Goal: Find specific page/section: Find specific page/section

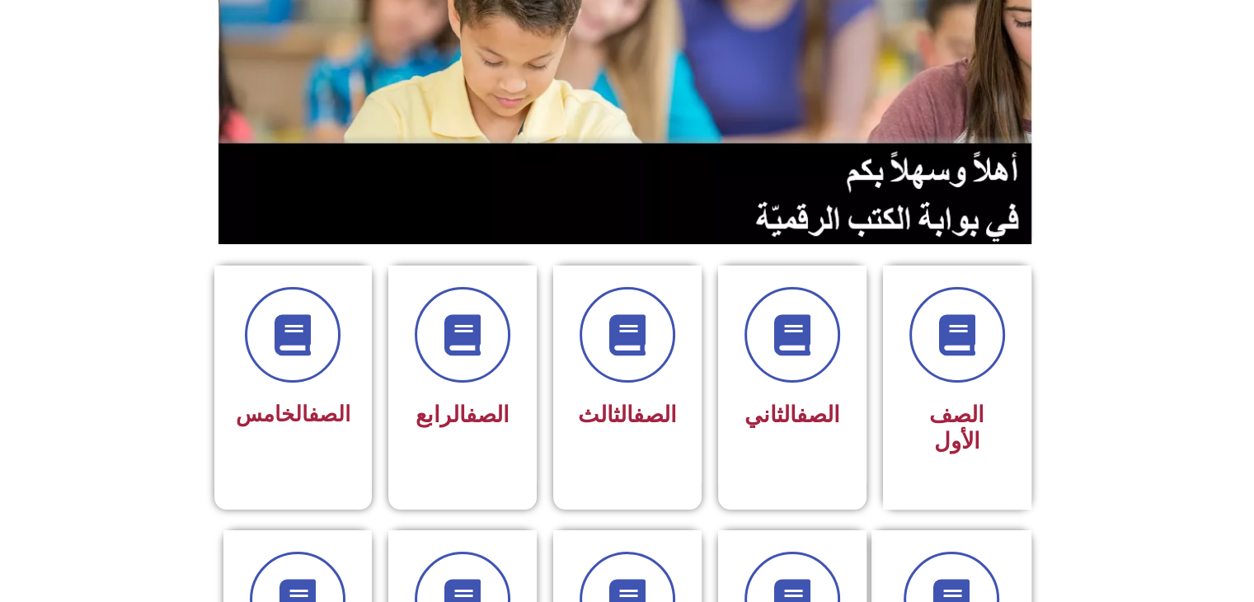
scroll to position [330, 0]
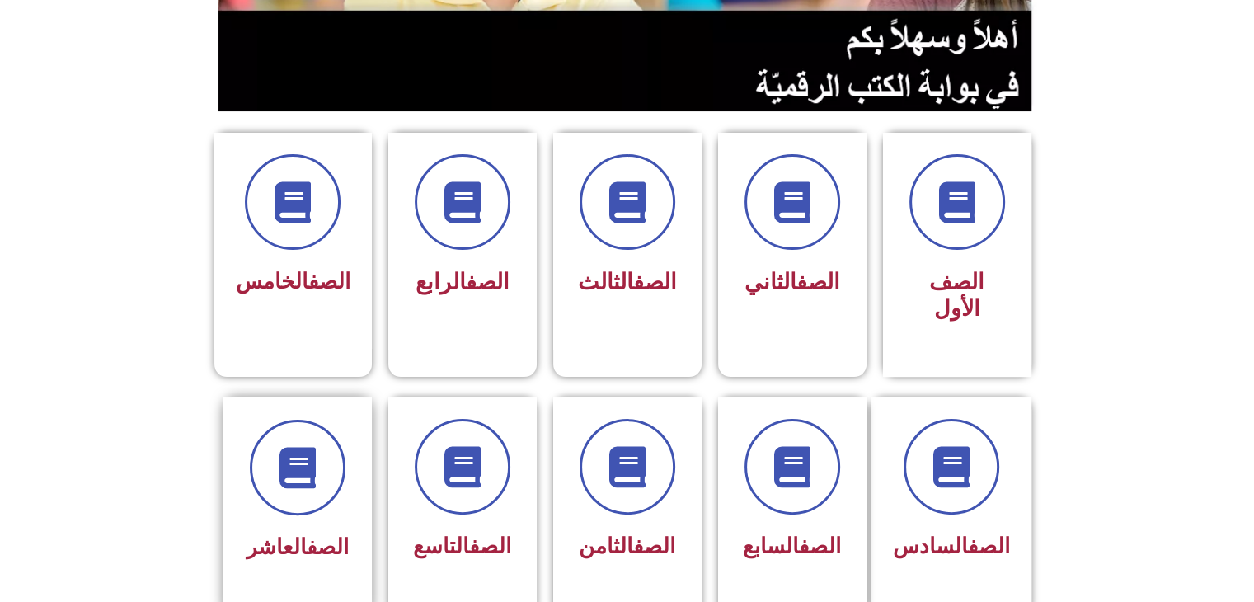
click at [251, 472] on div at bounding box center [298, 468] width 104 height 96
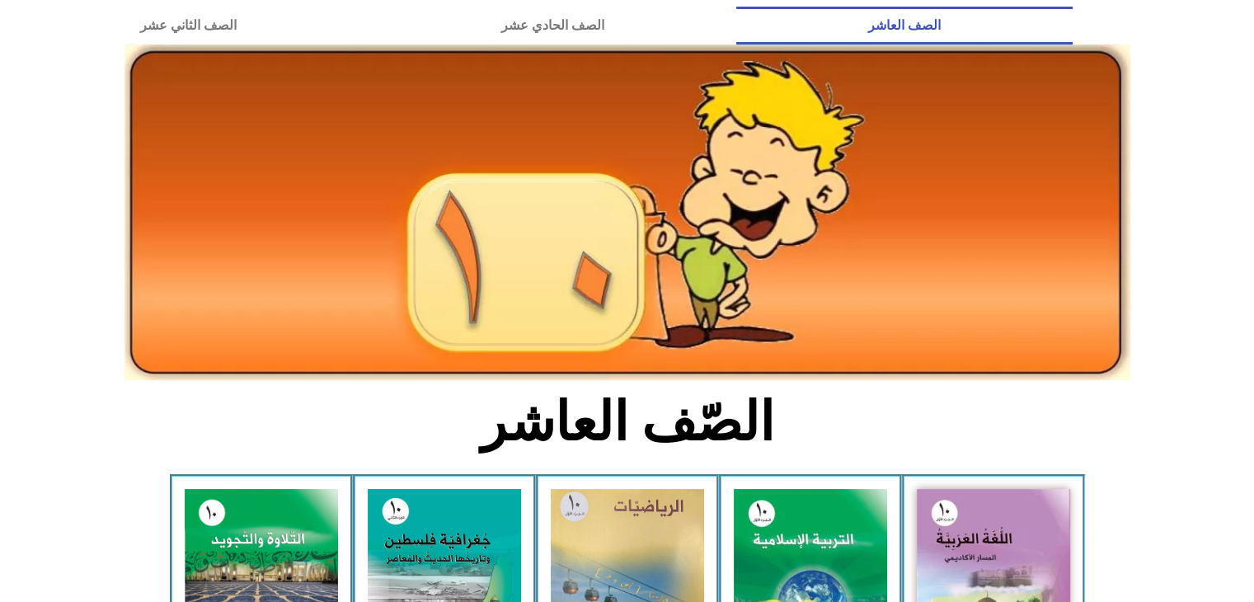
scroll to position [330, 0]
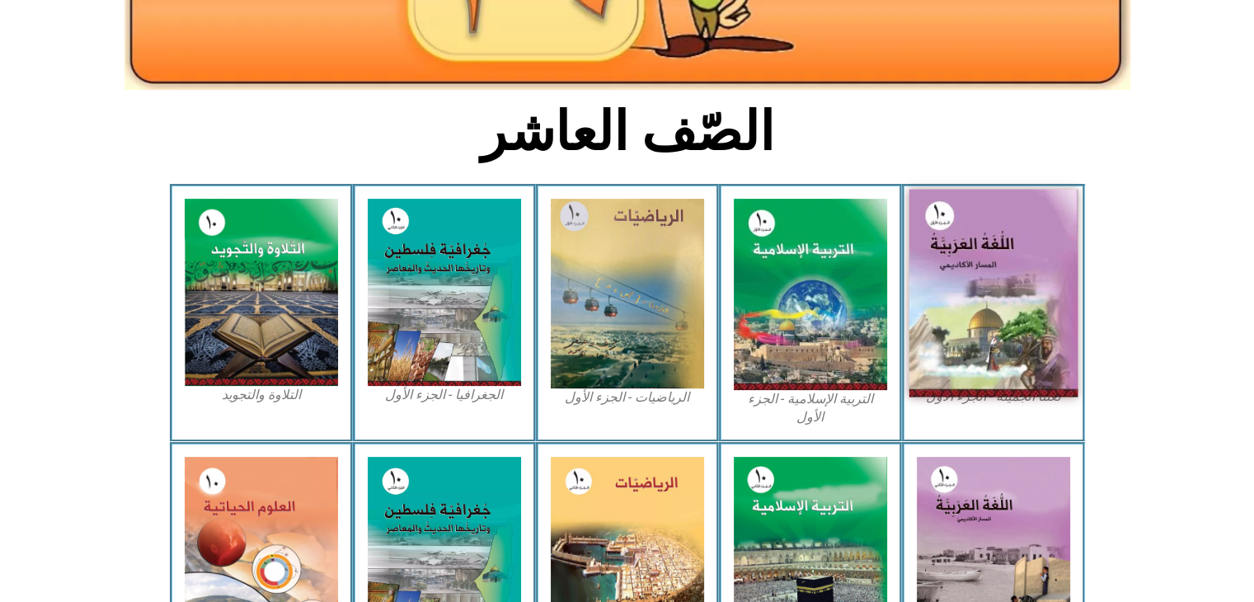
click at [1011, 320] on img at bounding box center [993, 294] width 169 height 208
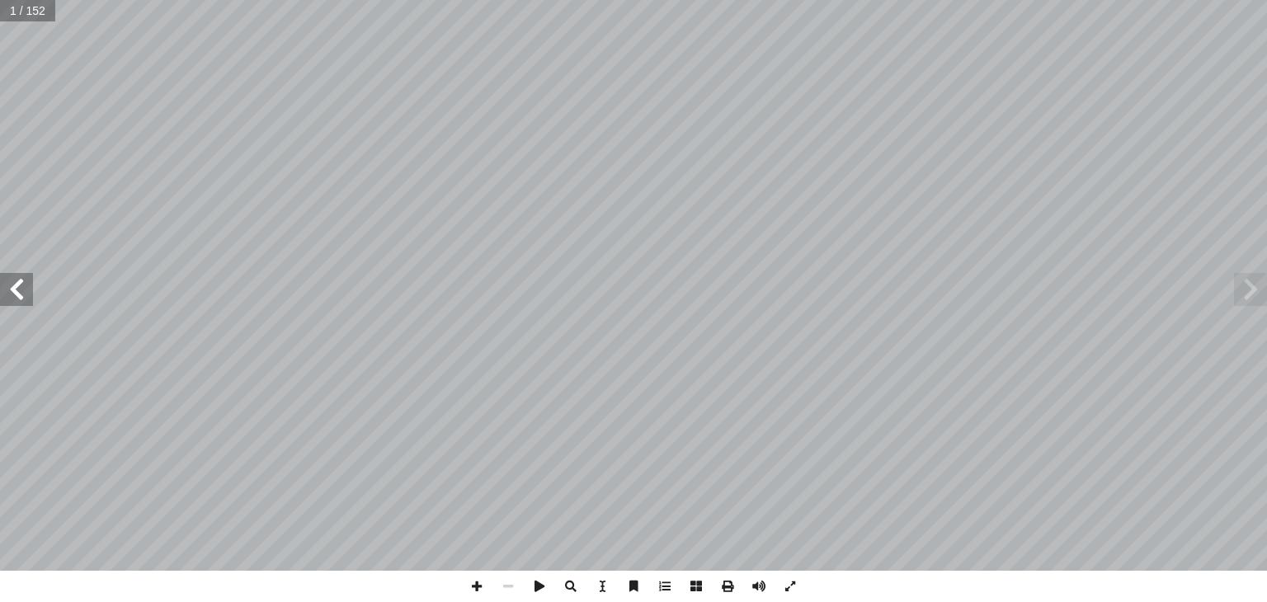
click at [27, 291] on span at bounding box center [16, 289] width 33 height 33
